Goal: Transaction & Acquisition: Purchase product/service

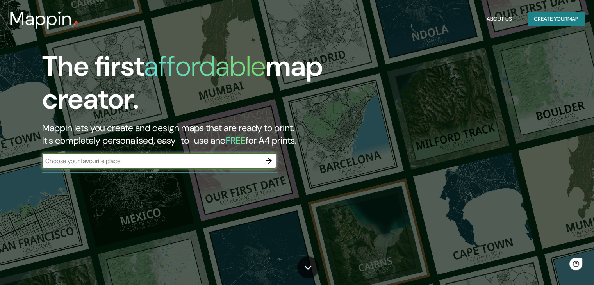
click at [91, 163] on input "text" at bounding box center [151, 160] width 219 height 9
click at [549, 23] on button "Create your map" at bounding box center [555, 19] width 57 height 14
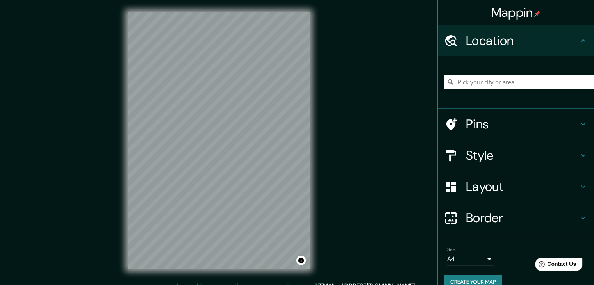
click at [471, 87] on input "Pick your city or area" at bounding box center [519, 82] width 150 height 14
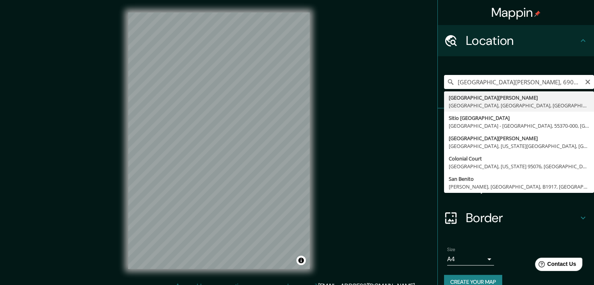
type input "[GEOGRAPHIC_DATA][PERSON_NAME], [GEOGRAPHIC_DATA][PERSON_NAME], [GEOGRAPHIC_DAT…"
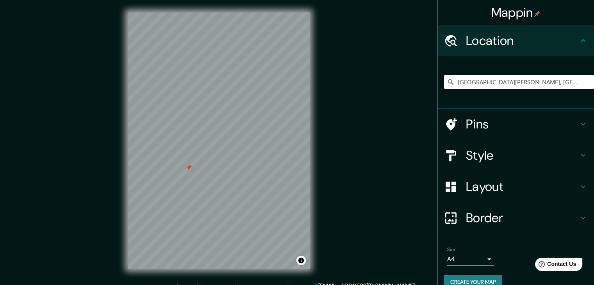
click at [351, 199] on div "Mappin Location Colonia San Benito, San Salvador, Departamento de San Salvador,…" at bounding box center [297, 147] width 594 height 294
click at [341, 201] on div "Mappin Location Colonia San Benito, San Salvador, Departamento de San Salvador,…" at bounding box center [297, 147] width 594 height 294
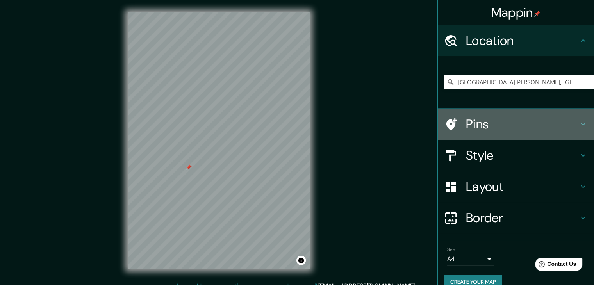
click at [481, 128] on h4 "Pins" at bounding box center [522, 124] width 112 height 16
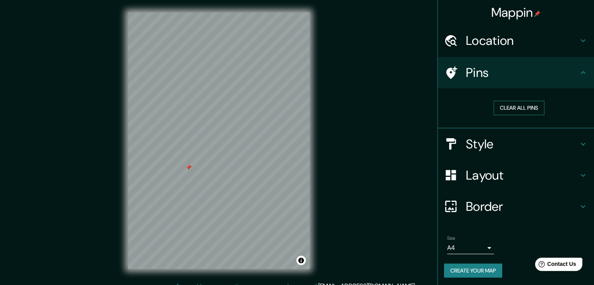
click at [503, 108] on button "Clear all pins" at bounding box center [518, 108] width 51 height 14
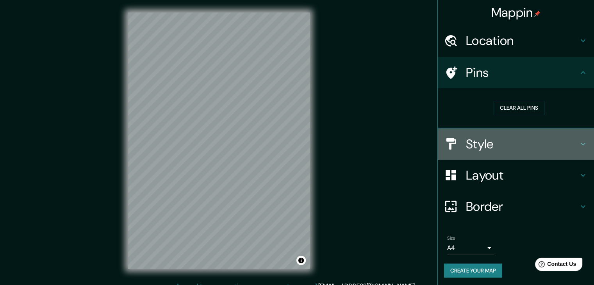
click at [464, 133] on div "Style" at bounding box center [515, 143] width 156 height 31
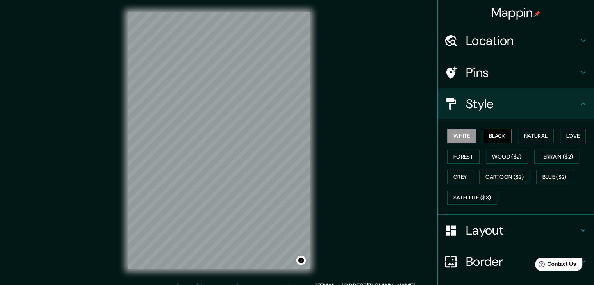
click at [492, 138] on button "Black" at bounding box center [496, 136] width 29 height 14
click at [534, 133] on button "Natural" at bounding box center [535, 136] width 36 height 14
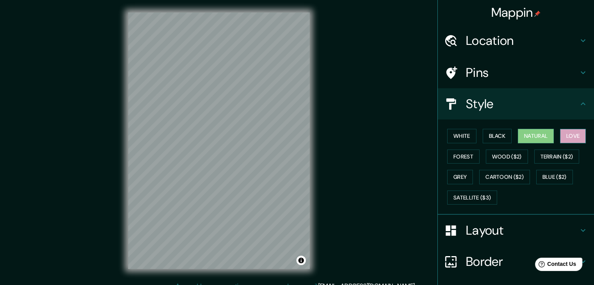
click at [569, 134] on button "Love" at bounding box center [573, 136] width 26 height 14
click at [458, 154] on button "Forest" at bounding box center [463, 156] width 32 height 14
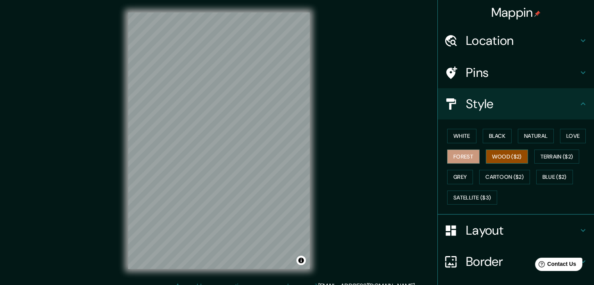
click at [498, 156] on button "Wood ($2)" at bounding box center [506, 156] width 42 height 14
click at [458, 199] on button "Satellite ($3)" at bounding box center [472, 197] width 50 height 14
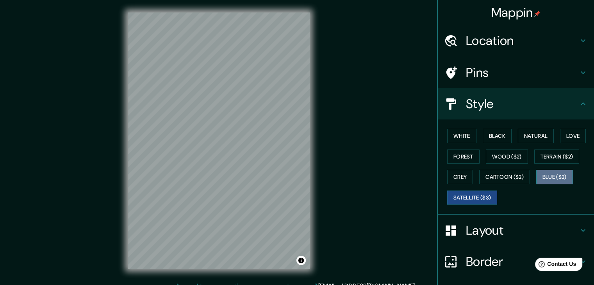
click at [560, 174] on button "Blue ($2)" at bounding box center [554, 177] width 37 height 14
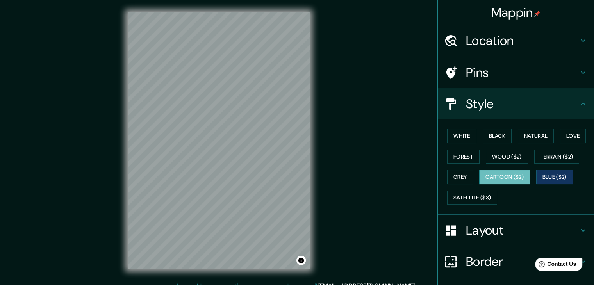
click at [513, 174] on button "Cartoon ($2)" at bounding box center [504, 177] width 51 height 14
click at [447, 178] on button "Grey" at bounding box center [460, 177] width 26 height 14
click at [484, 177] on button "Cartoon ($2)" at bounding box center [504, 177] width 51 height 14
drag, startPoint x: 538, startPoint y: 153, endPoint x: 528, endPoint y: 153, distance: 9.8
click at [538, 153] on button "Terrain ($2)" at bounding box center [556, 156] width 45 height 14
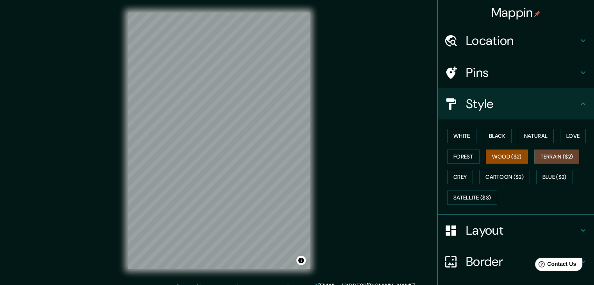
click at [495, 157] on button "Wood ($2)" at bounding box center [506, 156] width 42 height 14
click at [545, 160] on button "Terrain ($2)" at bounding box center [556, 156] width 45 height 14
click at [448, 152] on button "Forest" at bounding box center [463, 156] width 32 height 14
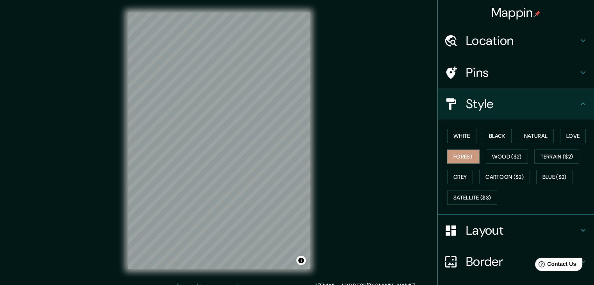
click at [552, 132] on div "White Black Natural Love Forest Wood ($2) Terrain ($2) Grey Cartoon ($2) Blue (…" at bounding box center [519, 167] width 150 height 82
click at [560, 131] on button "Love" at bounding box center [573, 136] width 26 height 14
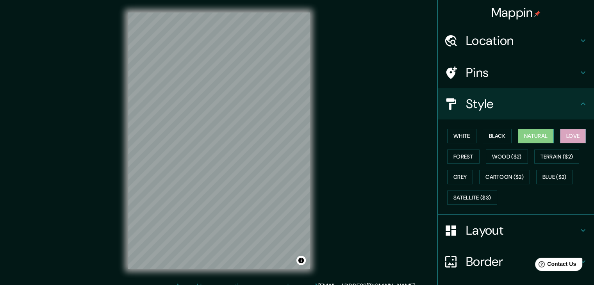
click at [533, 135] on button "Natural" at bounding box center [535, 136] width 36 height 14
click at [488, 139] on button "Black" at bounding box center [496, 136] width 29 height 14
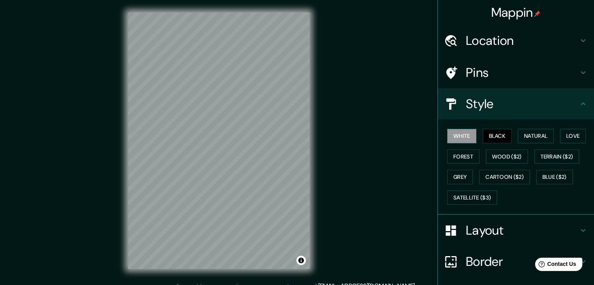
click at [451, 134] on button "White" at bounding box center [461, 136] width 29 height 14
click at [500, 136] on button "Black" at bounding box center [496, 136] width 29 height 14
click at [228, 139] on div at bounding box center [231, 137] width 6 height 6
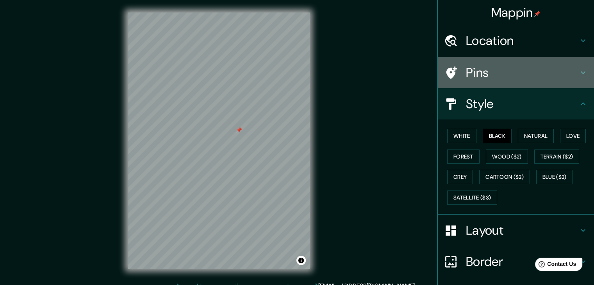
click at [451, 80] on div "Pins" at bounding box center [515, 72] width 156 height 31
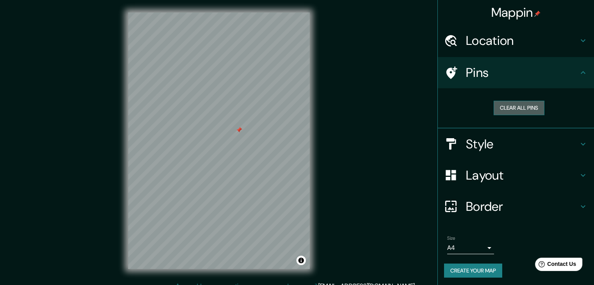
click at [509, 112] on button "Clear all pins" at bounding box center [518, 108] width 51 height 14
click at [466, 171] on h4 "Layout" at bounding box center [522, 175] width 112 height 16
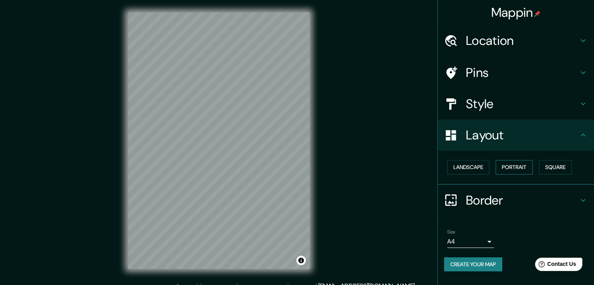
click at [507, 166] on button "Portrait" at bounding box center [513, 167] width 37 height 14
click at [467, 163] on button "Landscape" at bounding box center [468, 167] width 42 height 14
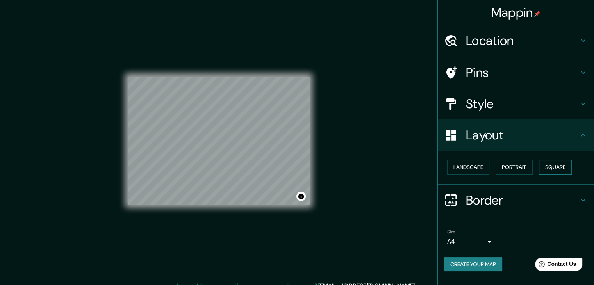
click at [549, 164] on button "Square" at bounding box center [555, 167] width 33 height 14
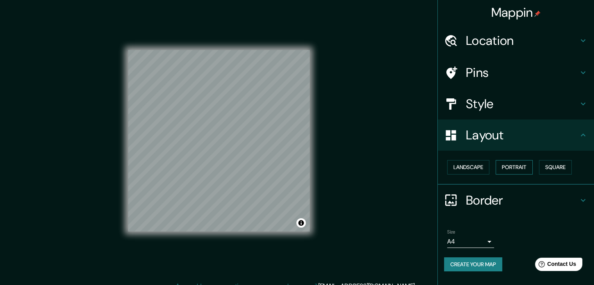
click at [510, 169] on button "Portrait" at bounding box center [513, 167] width 37 height 14
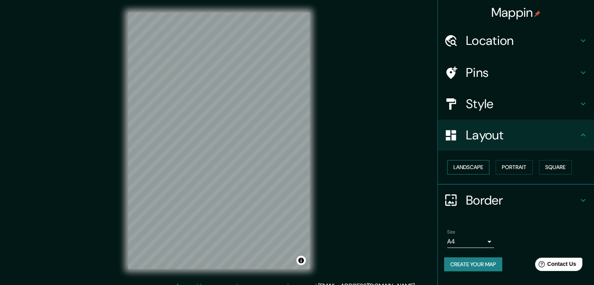
click at [477, 169] on button "Landscape" at bounding box center [468, 167] width 42 height 14
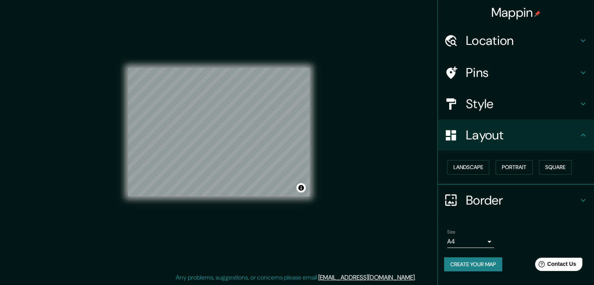
scroll to position [9, 0]
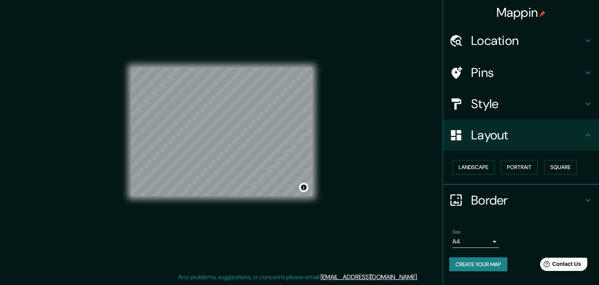
click at [479, 238] on body "Mappin Location Colonia San Benito, San Salvador, Departamento de San Salvador,…" at bounding box center [299, 133] width 599 height 285
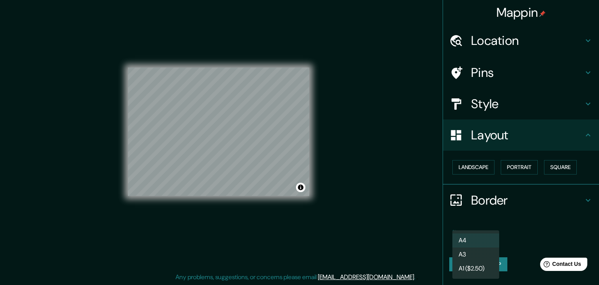
click at [475, 256] on li "A3" at bounding box center [476, 254] width 47 height 14
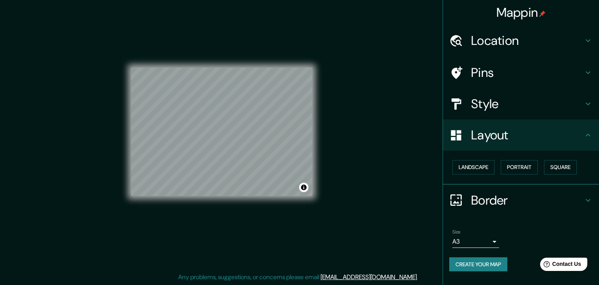
click at [484, 239] on body "Mappin Location Colonia San Benito, San Salvador, Departamento de San Salvador,…" at bounding box center [299, 133] width 599 height 285
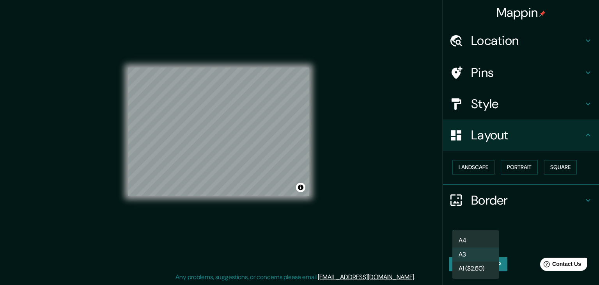
click at [479, 236] on li "A4" at bounding box center [476, 240] width 47 height 14
type input "single"
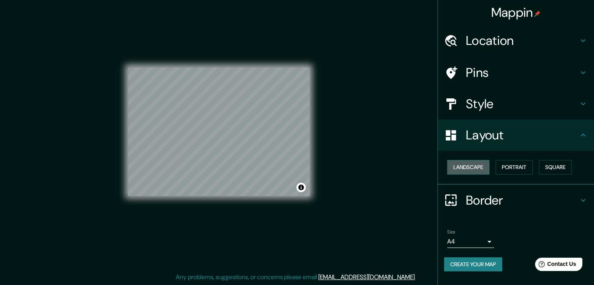
click at [479, 169] on button "Landscape" at bounding box center [468, 167] width 42 height 14
click at [517, 166] on button "Portrait" at bounding box center [513, 167] width 37 height 14
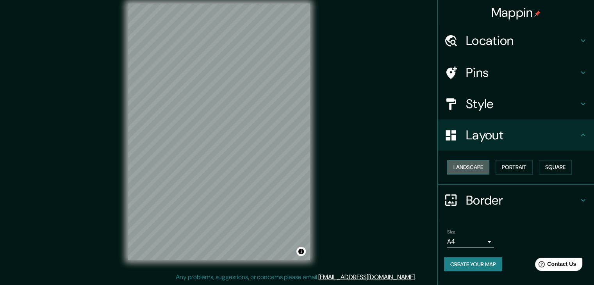
click at [467, 162] on button "Landscape" at bounding box center [468, 167] width 42 height 14
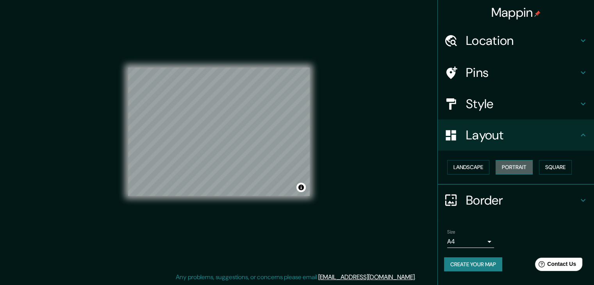
click at [522, 163] on button "Portrait" at bounding box center [513, 167] width 37 height 14
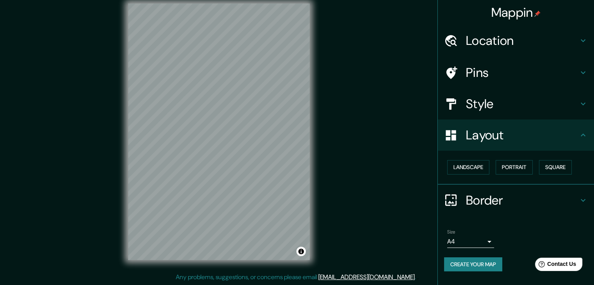
click at [476, 266] on button "Create your map" at bounding box center [473, 264] width 58 height 14
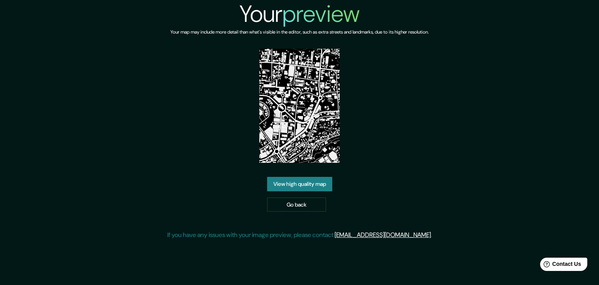
click at [300, 187] on link "View high quality map" at bounding box center [299, 184] width 65 height 14
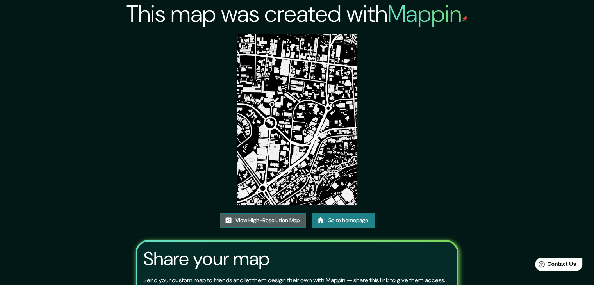
click at [283, 217] on link "View High-Resolution Map" at bounding box center [263, 220] width 86 height 14
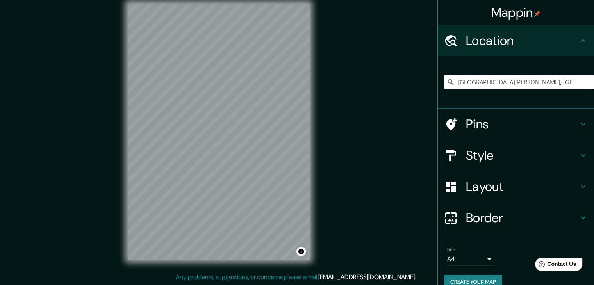
click at [511, 87] on input "[GEOGRAPHIC_DATA][PERSON_NAME], [GEOGRAPHIC_DATA][PERSON_NAME], [GEOGRAPHIC_DAT…" at bounding box center [519, 82] width 150 height 14
click at [486, 84] on input "[GEOGRAPHIC_DATA][PERSON_NAME], [GEOGRAPHIC_DATA][PERSON_NAME], [GEOGRAPHIC_DAT…" at bounding box center [519, 82] width 150 height 14
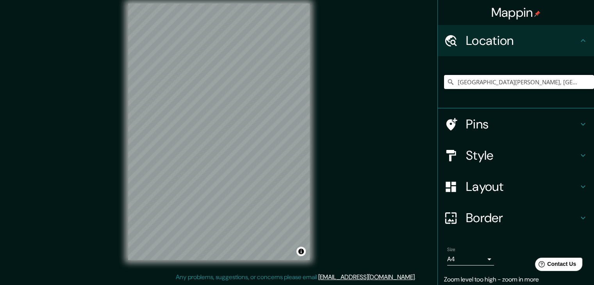
click at [486, 84] on input "[GEOGRAPHIC_DATA][PERSON_NAME], [GEOGRAPHIC_DATA][PERSON_NAME], [GEOGRAPHIC_DAT…" at bounding box center [519, 82] width 150 height 14
paste input "[GEOGRAPHIC_DATA][PERSON_NAME], [GEOGRAPHIC_DATA][PERSON_NAME], [GEOGRAPHIC_DAT…"
type input "[GEOGRAPHIC_DATA][PERSON_NAME], [GEOGRAPHIC_DATA][PERSON_NAME], [GEOGRAPHIC_DAT…"
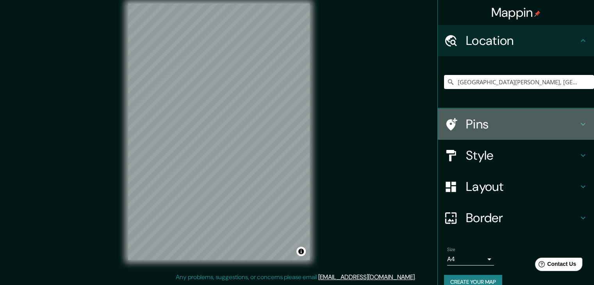
click at [478, 123] on h4 "Pins" at bounding box center [522, 124] width 112 height 16
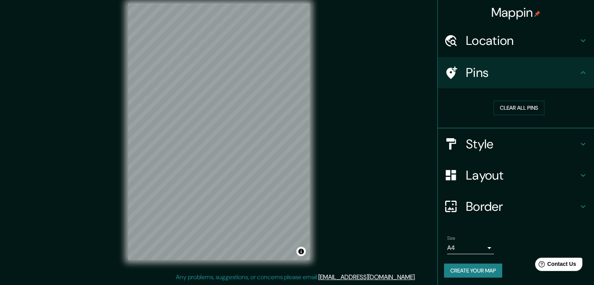
click at [472, 143] on h4 "Style" at bounding box center [522, 144] width 112 height 16
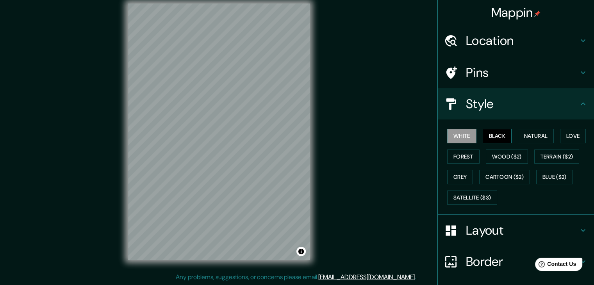
click at [484, 136] on button "Black" at bounding box center [496, 136] width 29 height 14
click at [464, 138] on button "White" at bounding box center [461, 136] width 29 height 14
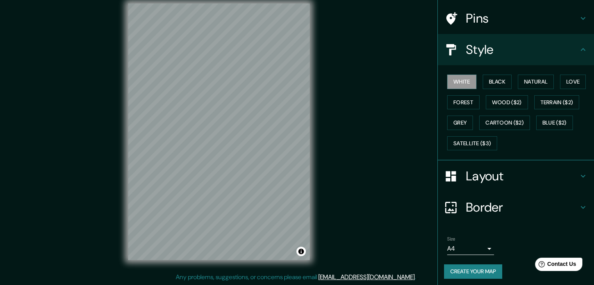
scroll to position [56, 0]
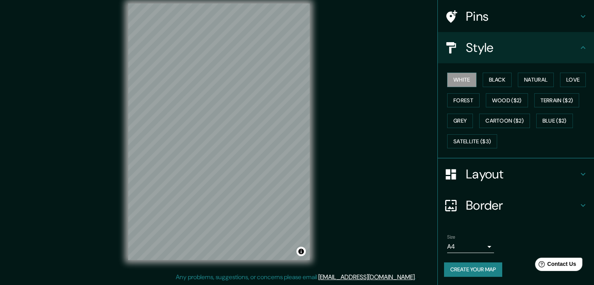
click at [460, 269] on button "Create your map" at bounding box center [473, 269] width 58 height 14
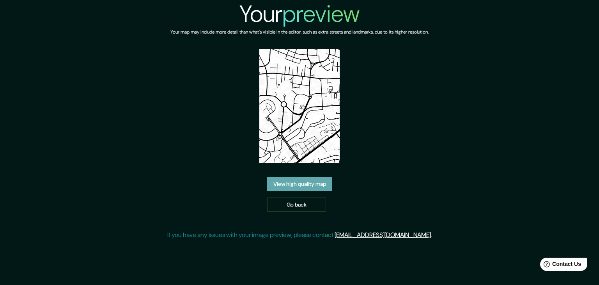
click at [297, 188] on link "View high quality map" at bounding box center [299, 184] width 65 height 14
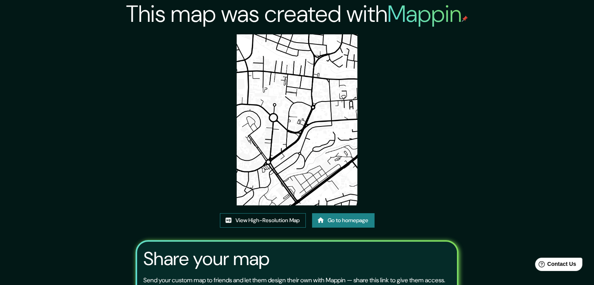
click at [276, 215] on link "View High-Resolution Map" at bounding box center [263, 220] width 86 height 14
